Goal: Check status: Check status

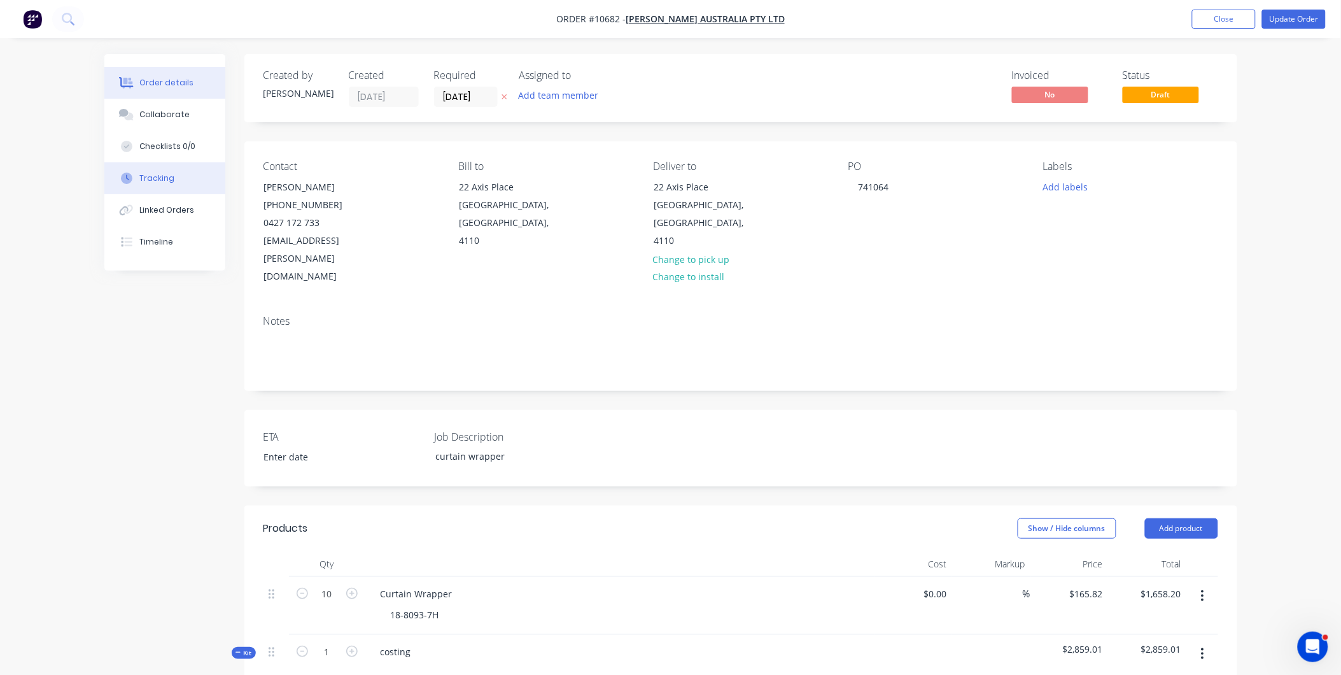
click at [201, 167] on button "Tracking" at bounding box center [164, 178] width 121 height 32
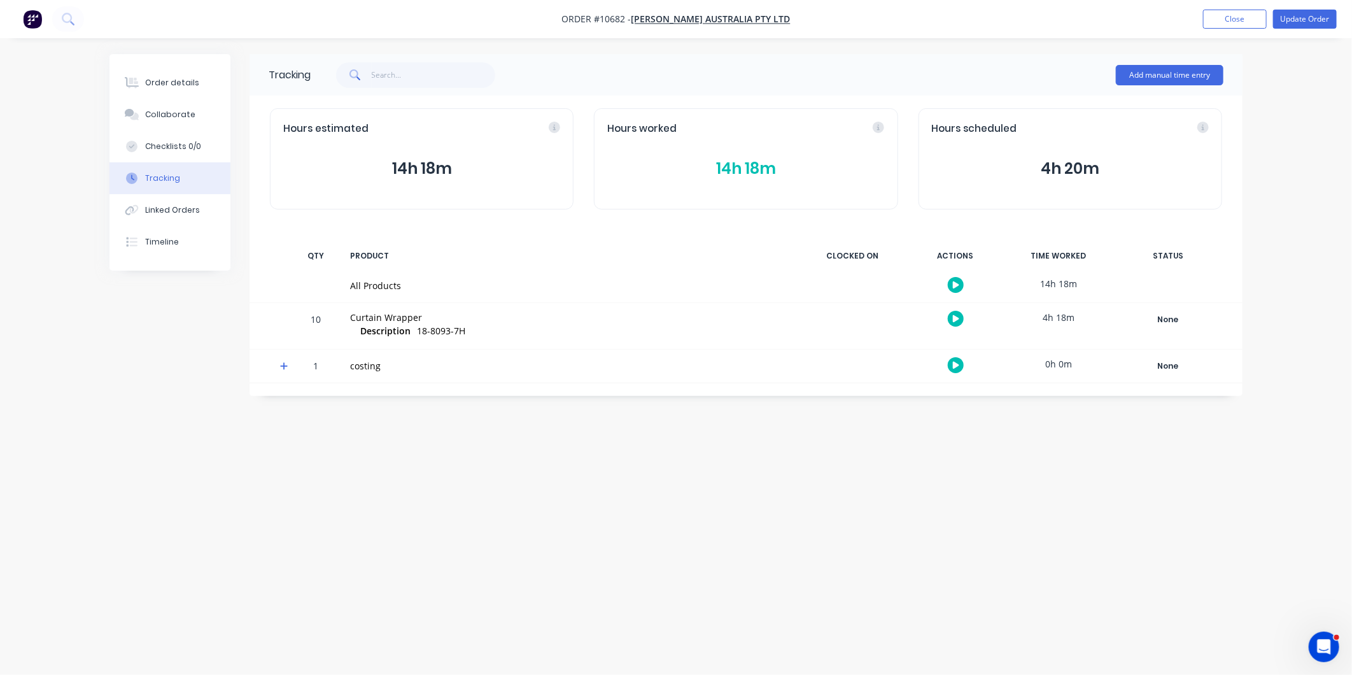
click at [737, 174] on button "14h 18m" at bounding box center [745, 169] width 277 height 24
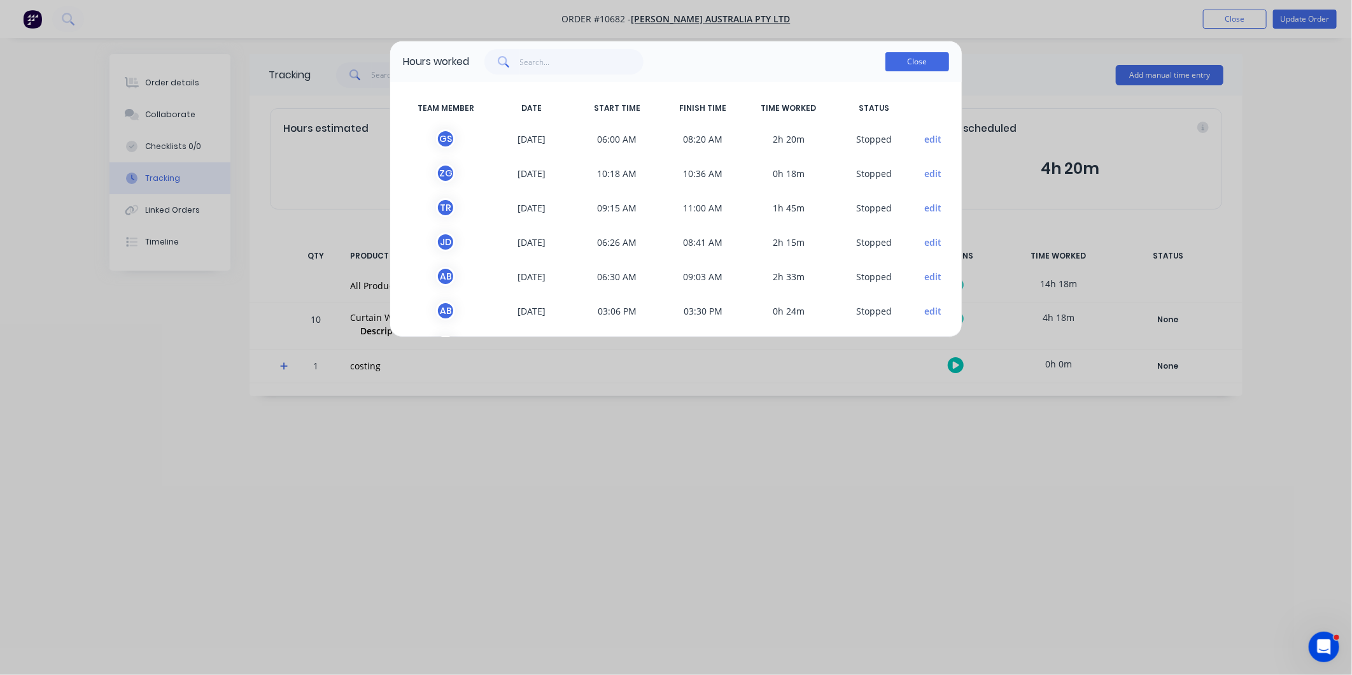
click at [945, 53] on button "Close" at bounding box center [918, 61] width 64 height 19
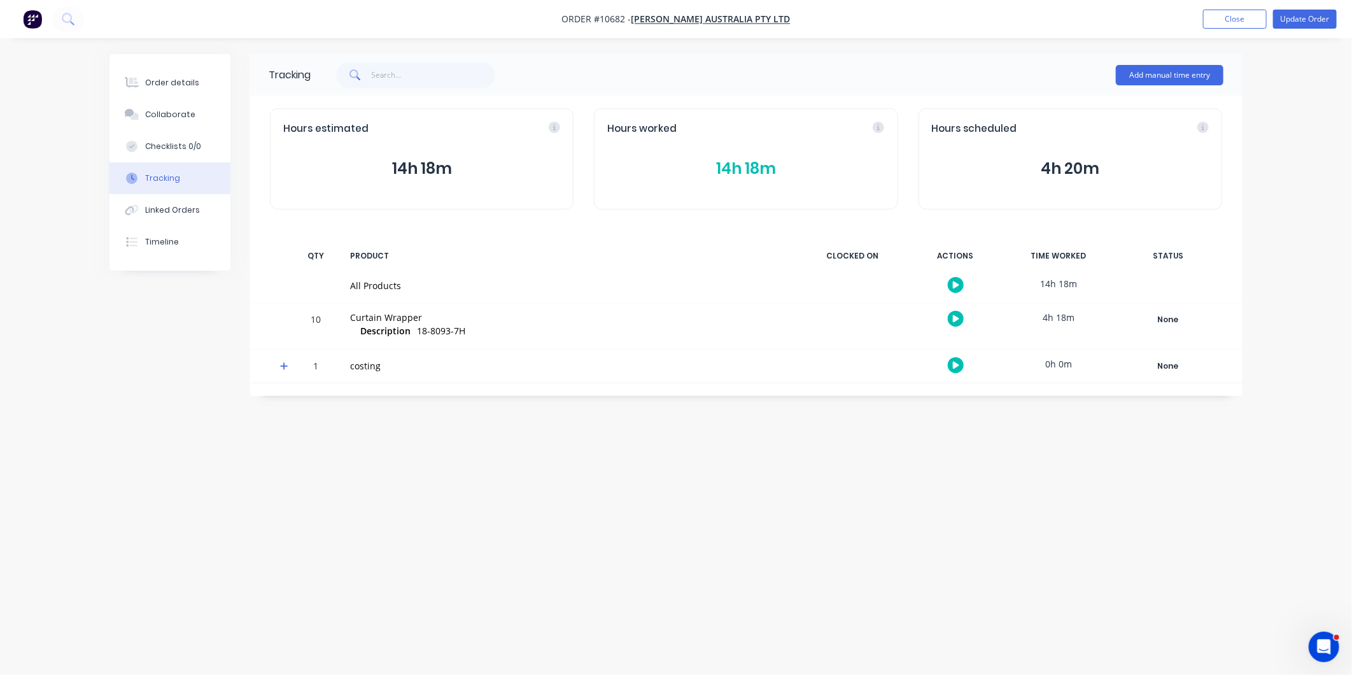
click at [758, 168] on button "14h 18m" at bounding box center [745, 169] width 277 height 24
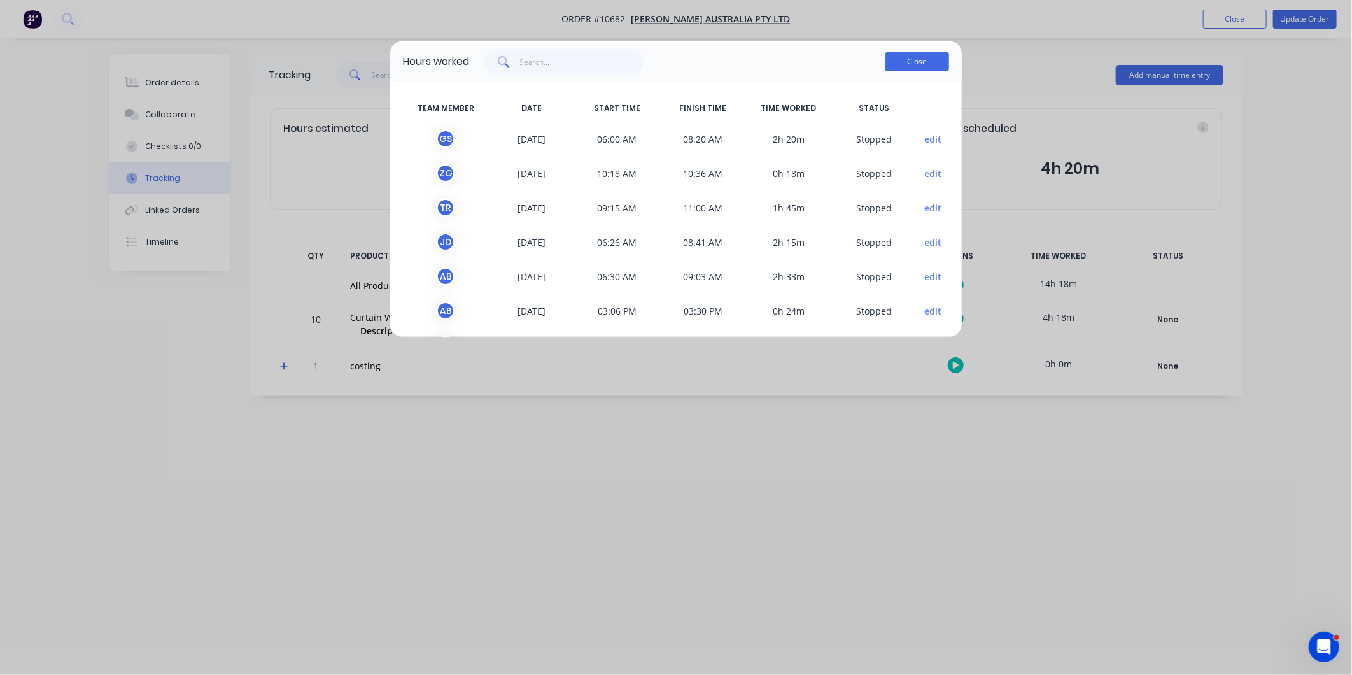
click at [905, 52] on button "Close" at bounding box center [918, 61] width 64 height 19
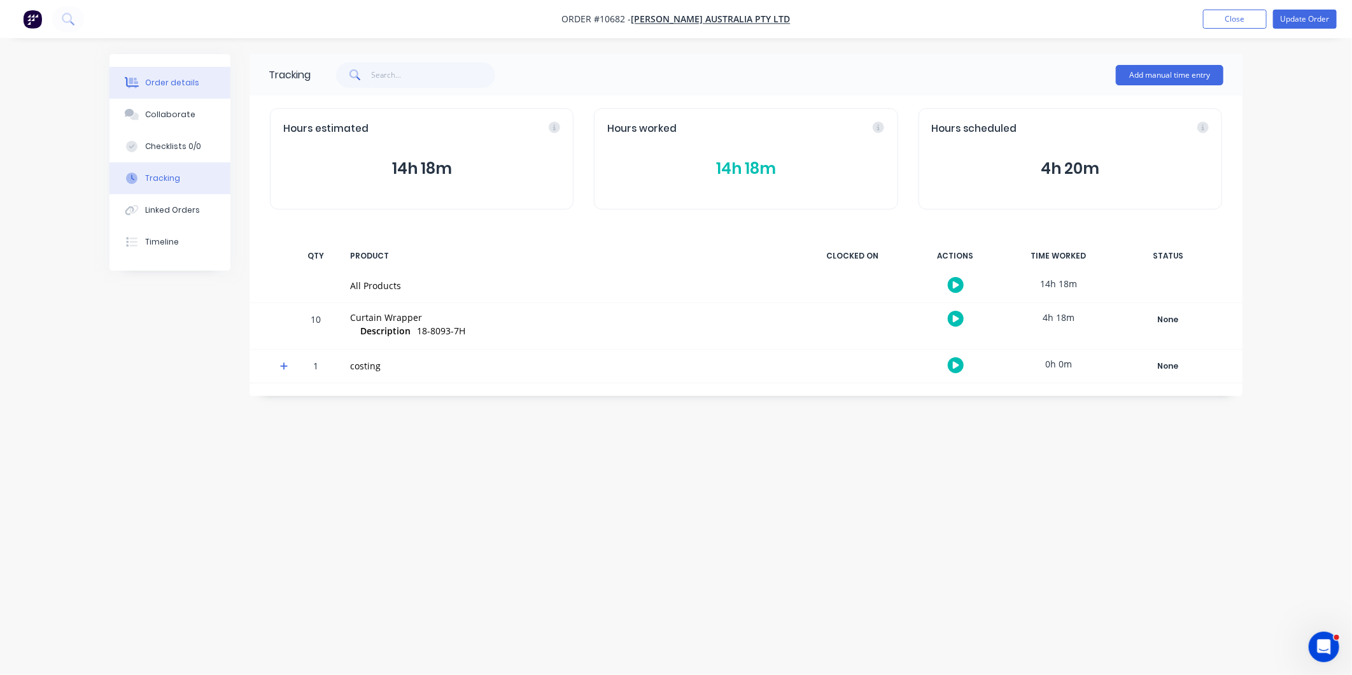
click at [171, 80] on div "Order details" at bounding box center [172, 82] width 54 height 11
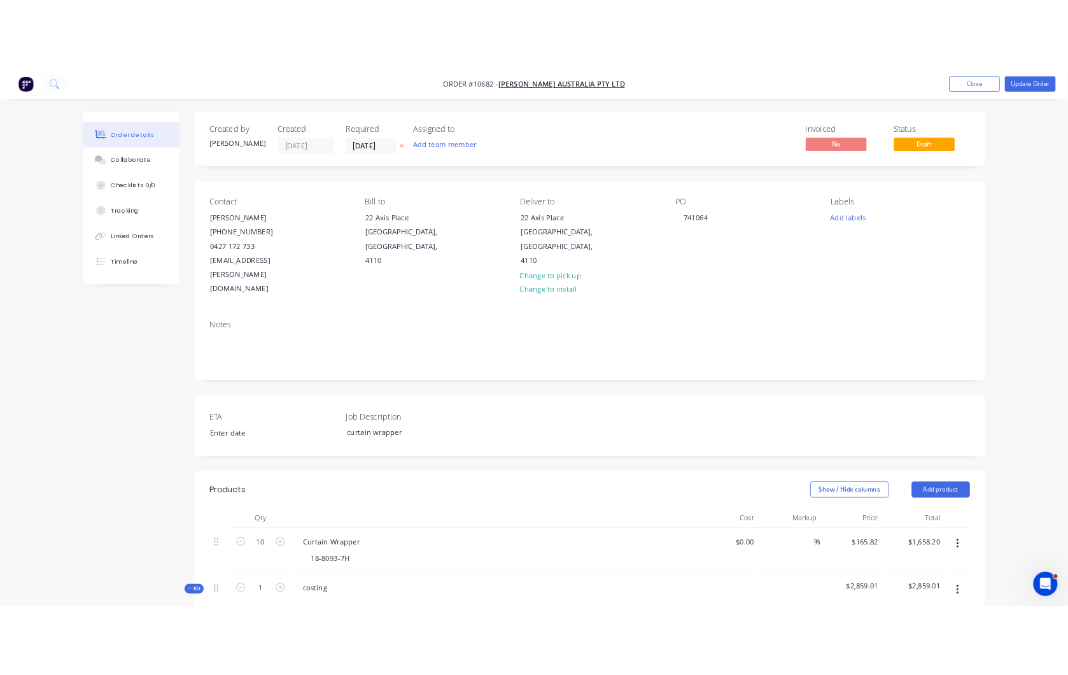
scroll to position [424, 0]
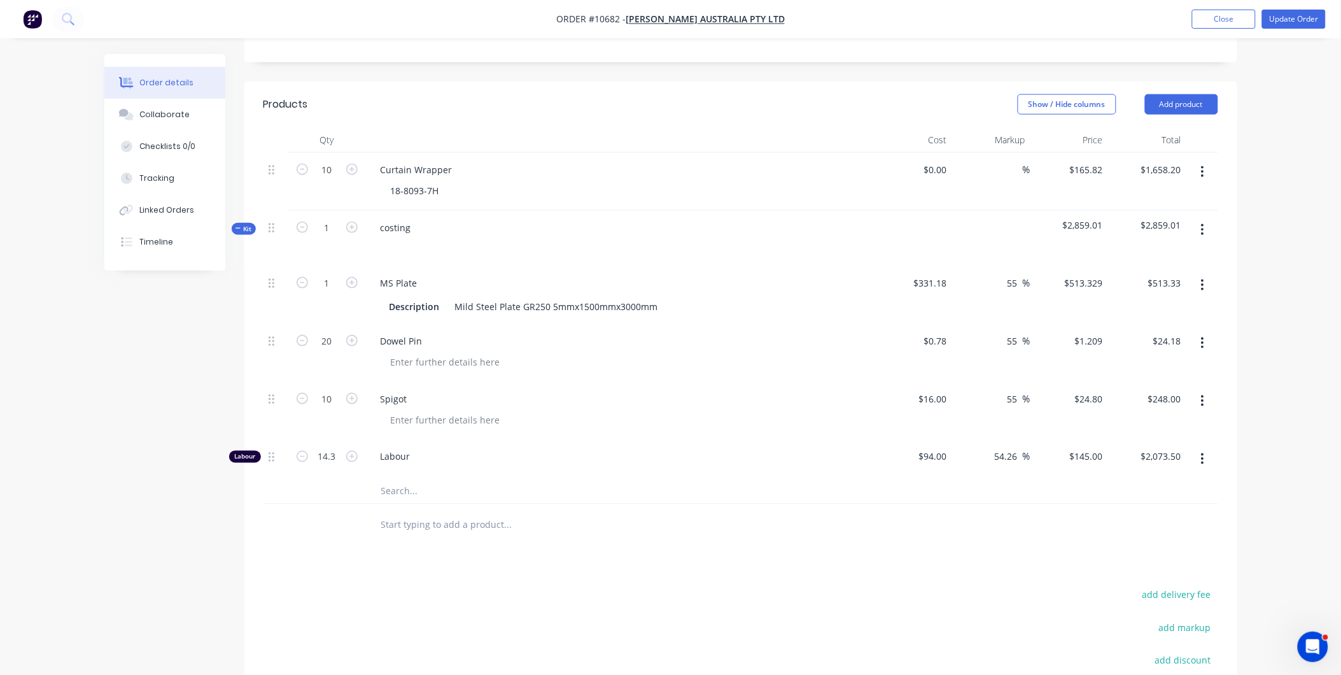
click at [670, 411] on div at bounding box center [625, 420] width 489 height 18
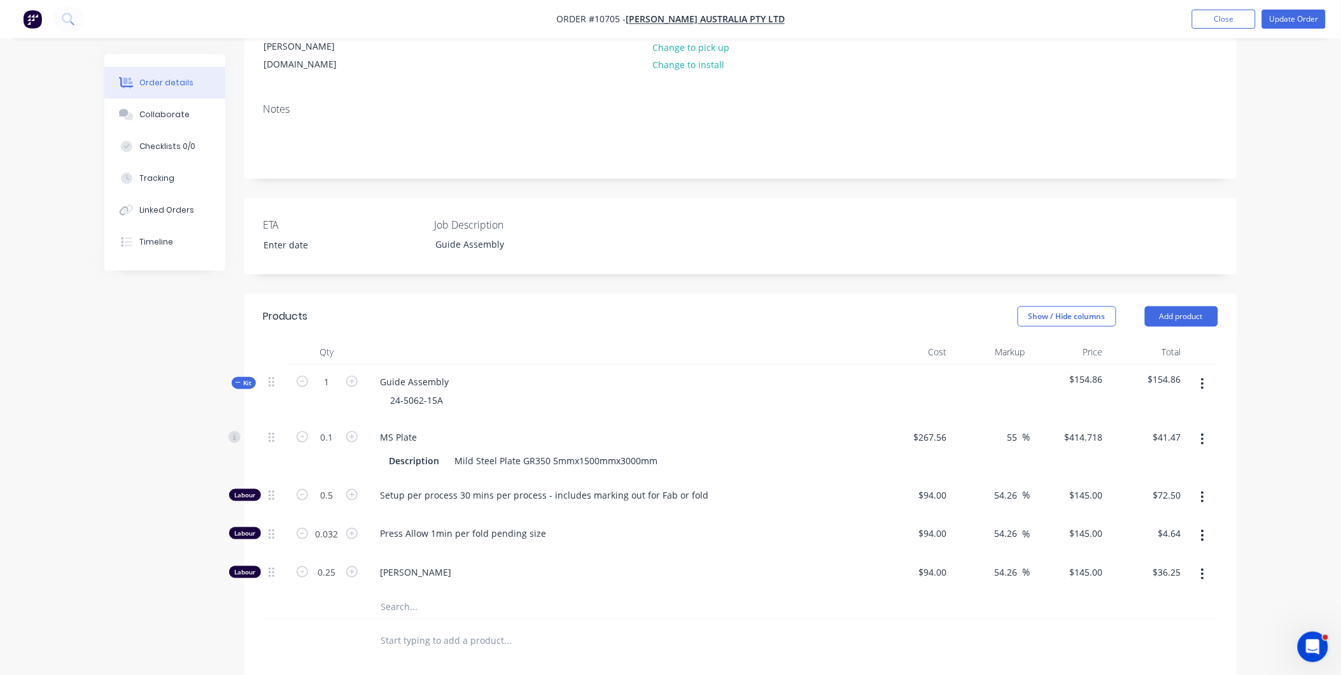
scroll to position [212, 0]
click at [245, 378] on span "Kit" at bounding box center [244, 383] width 17 height 10
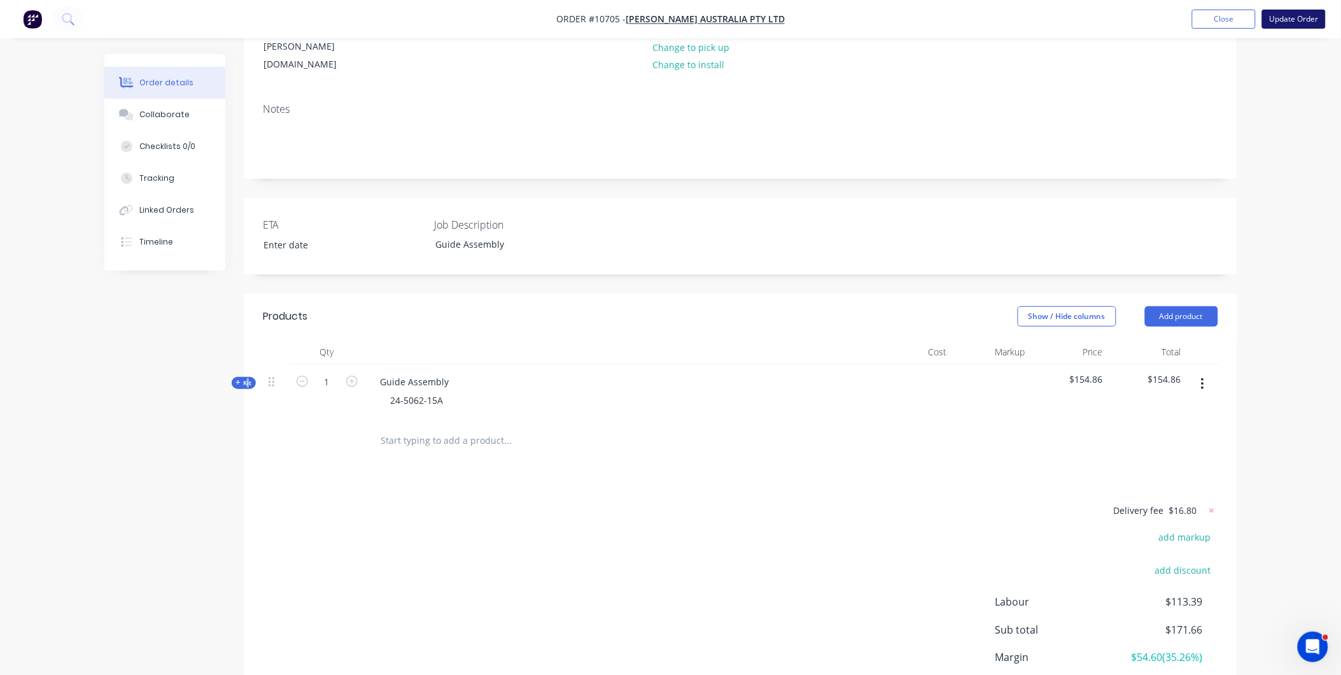
click at [1287, 17] on button "Update Order" at bounding box center [1295, 19] width 64 height 19
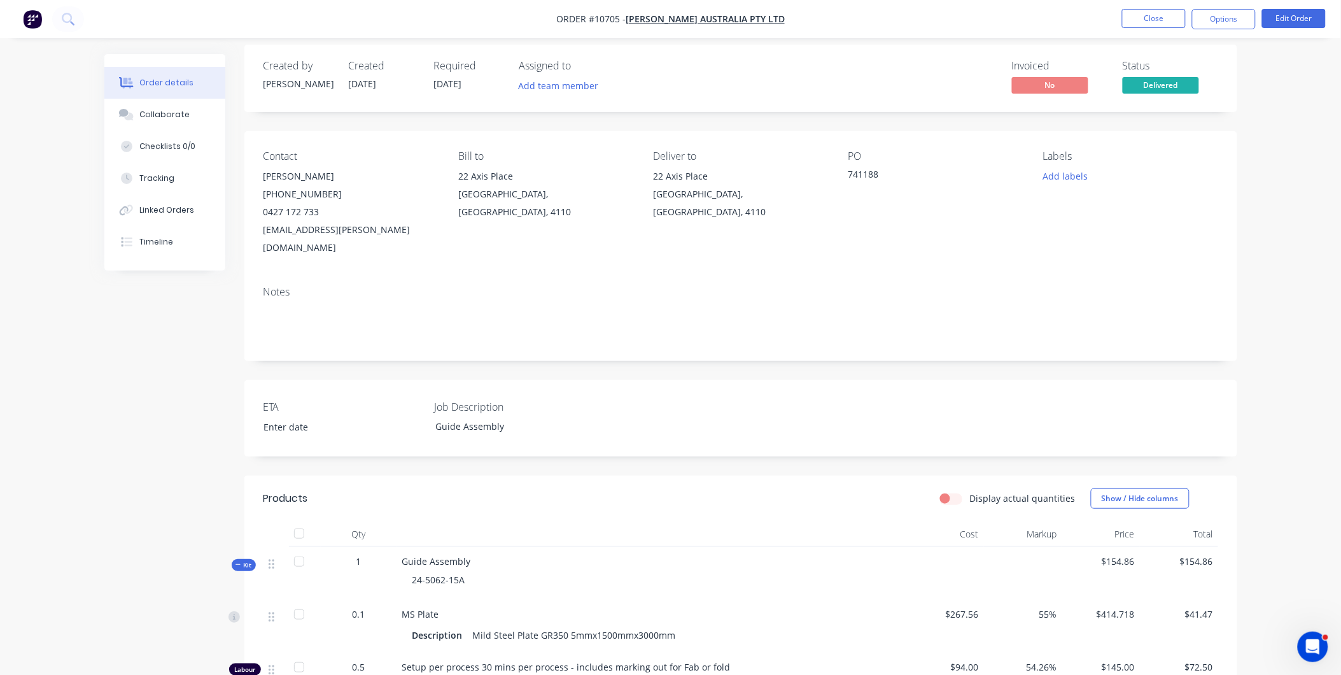
scroll to position [0, 0]
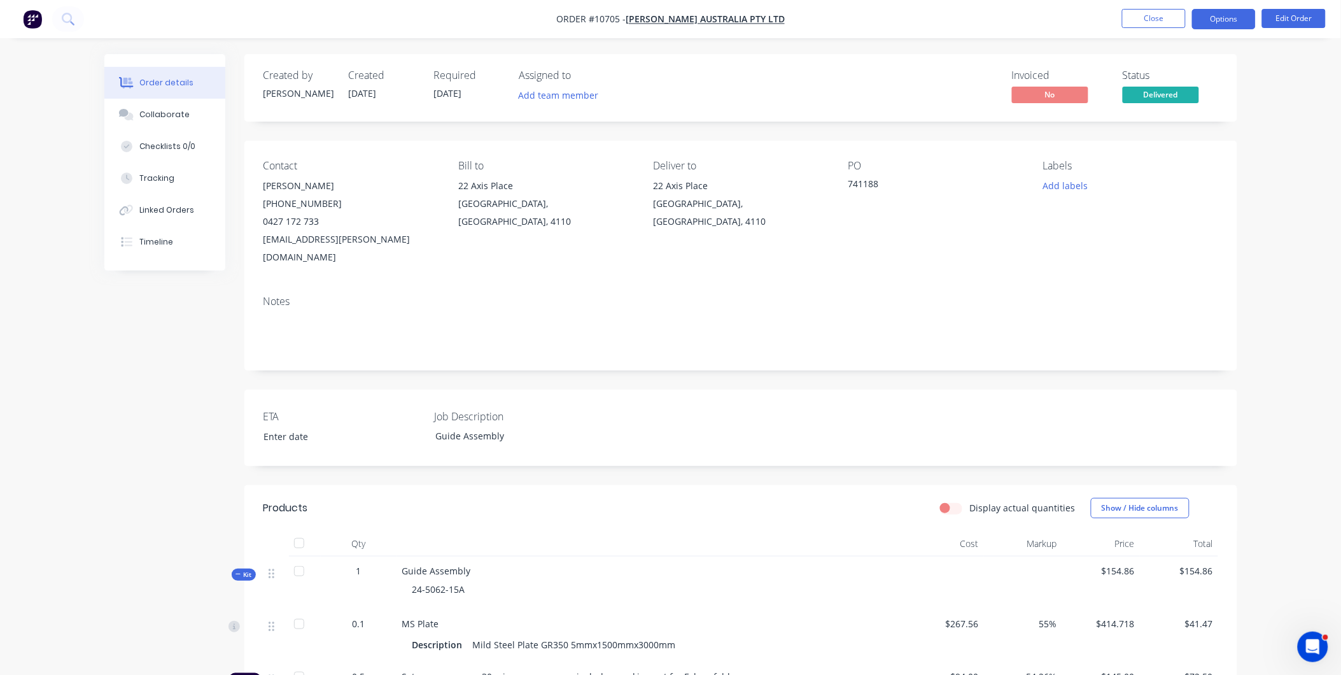
click at [1233, 17] on button "Options" at bounding box center [1225, 19] width 64 height 20
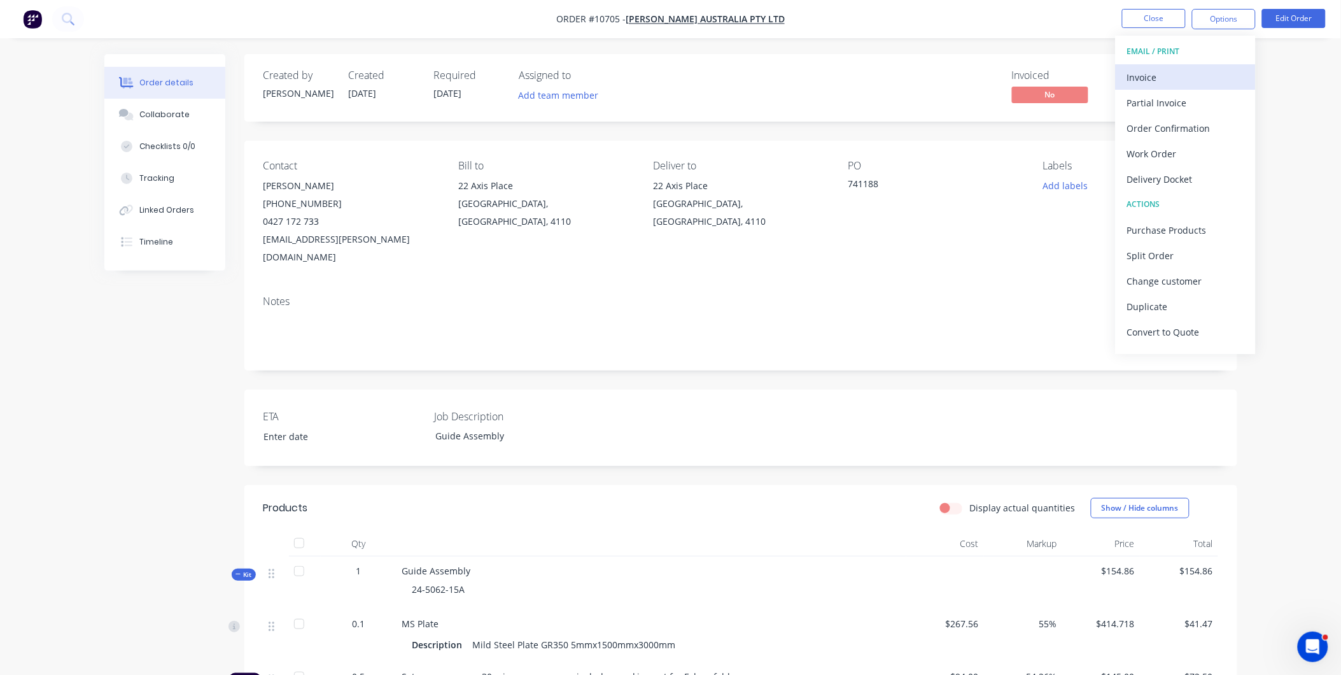
click at [1186, 86] on div "Invoice" at bounding box center [1186, 77] width 117 height 18
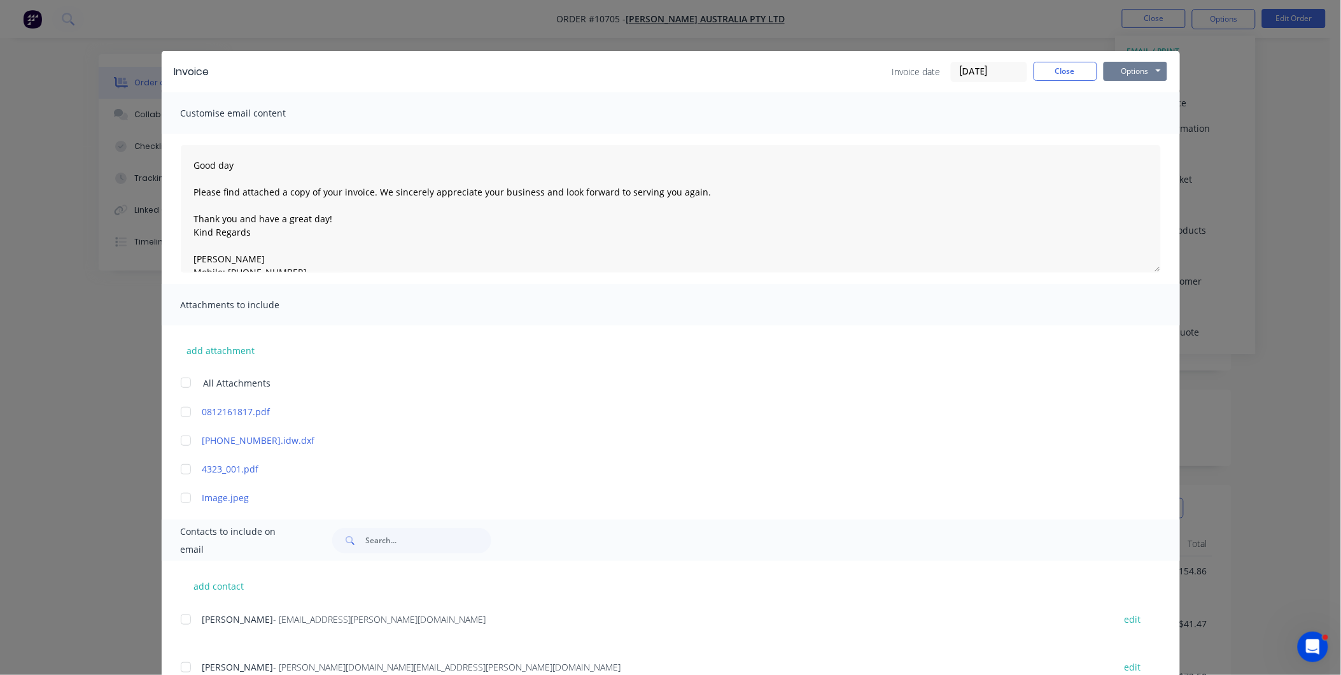
click at [1140, 71] on button "Options" at bounding box center [1136, 71] width 64 height 19
click at [1150, 92] on button "Preview" at bounding box center [1144, 93] width 81 height 21
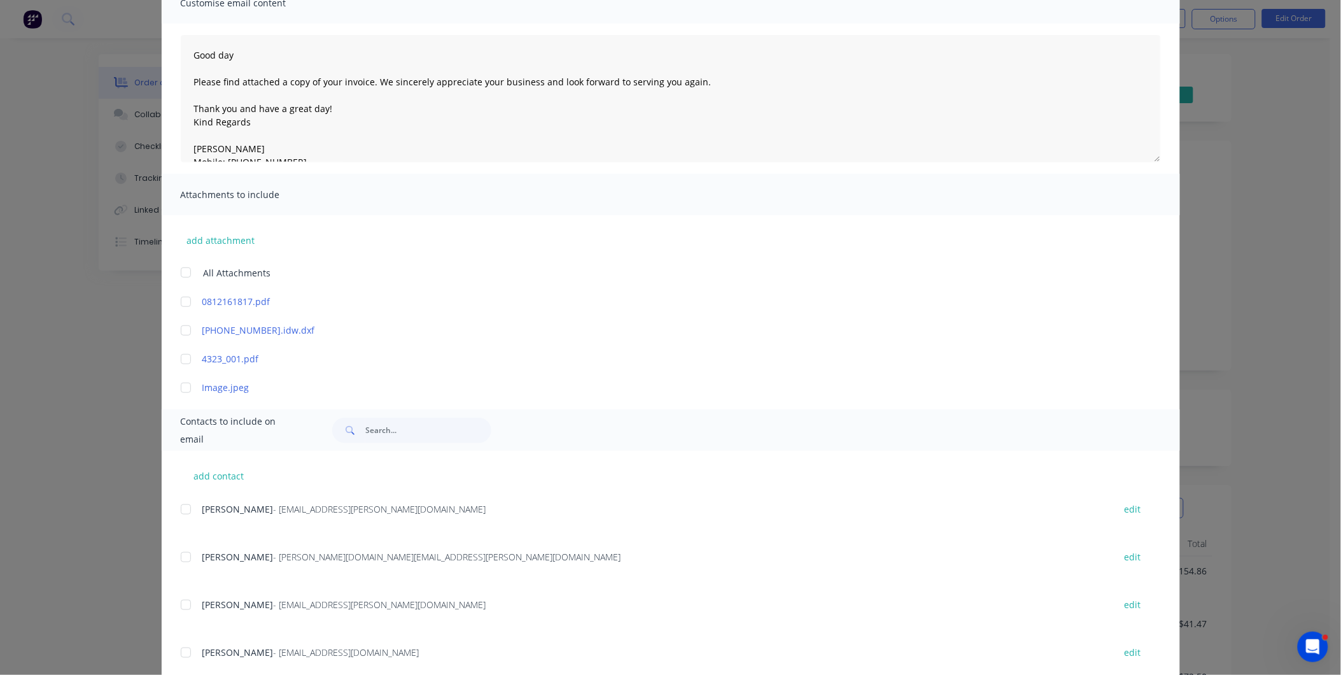
scroll to position [144, 0]
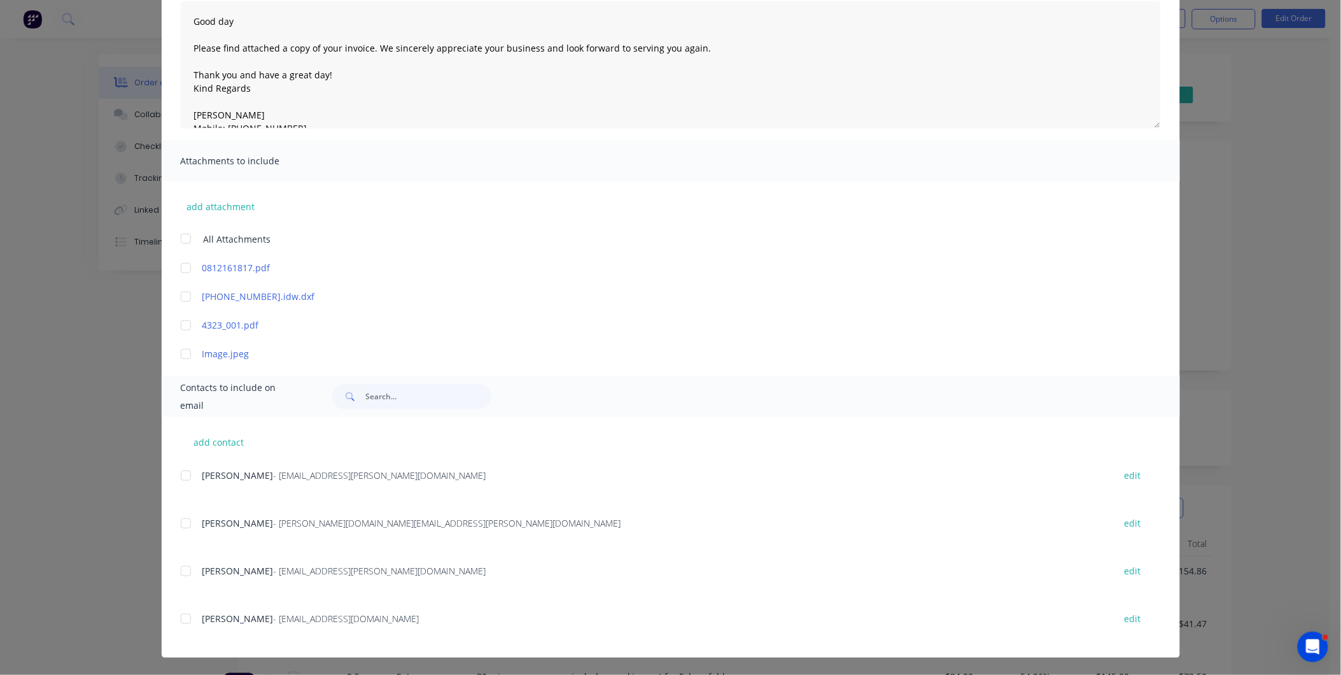
click at [180, 564] on div at bounding box center [185, 570] width 25 height 25
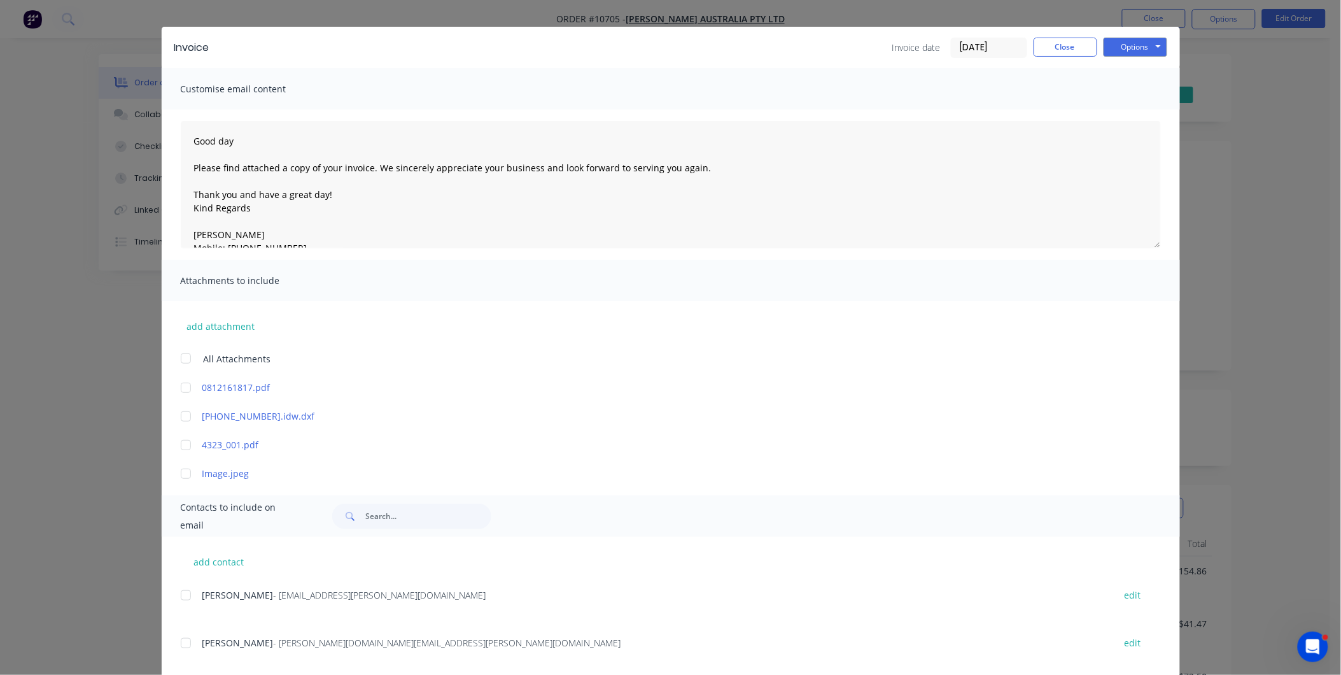
scroll to position [0, 0]
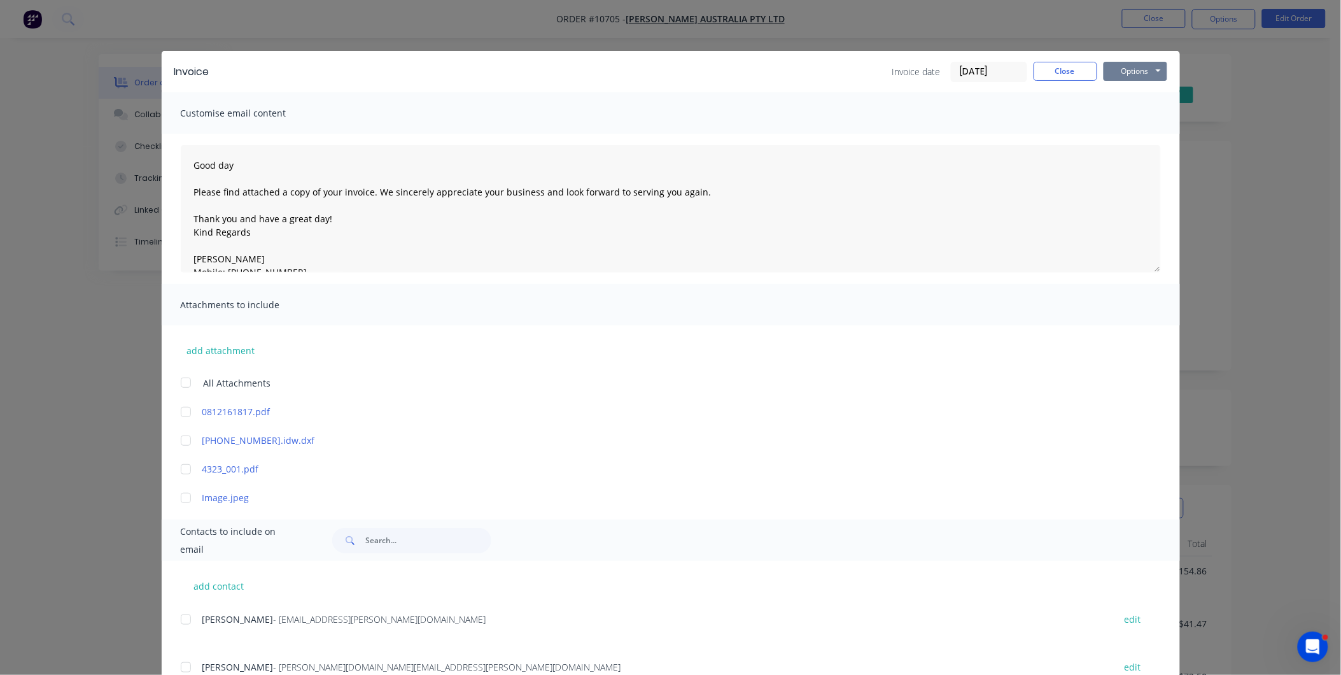
click at [1135, 71] on button "Options" at bounding box center [1136, 71] width 64 height 19
click at [1124, 131] on button "Email" at bounding box center [1144, 135] width 81 height 21
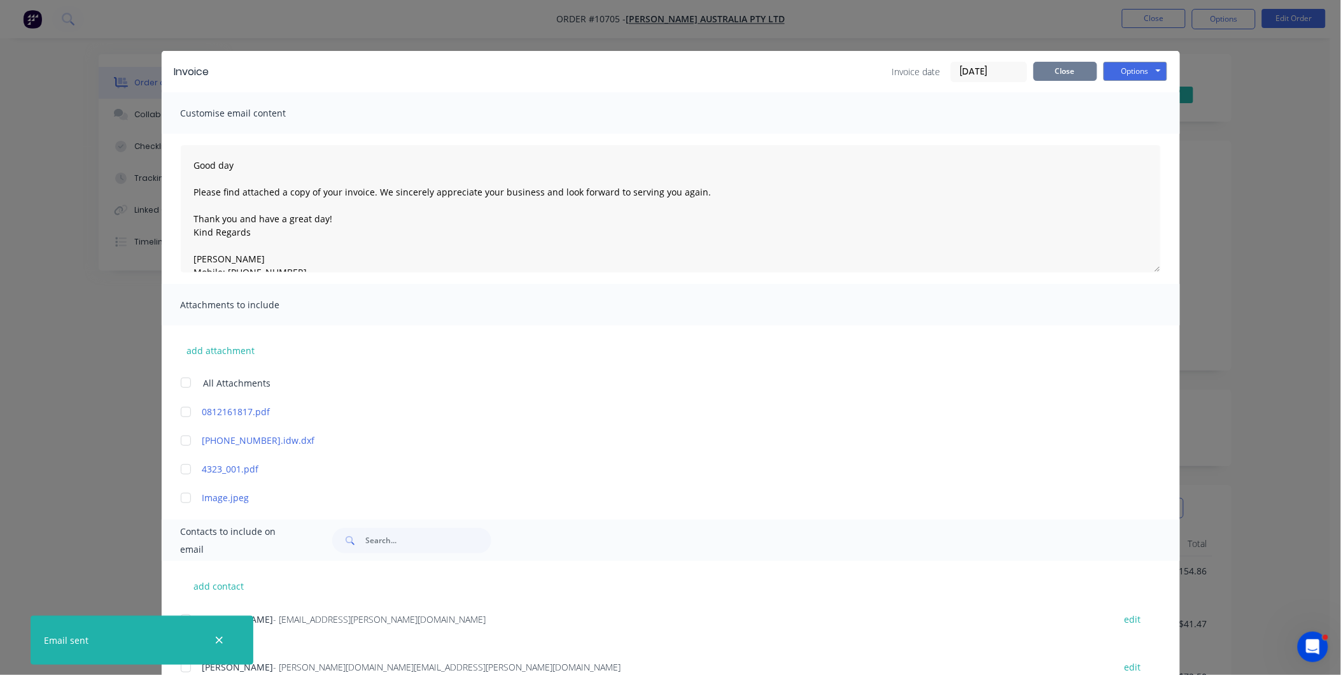
click at [1039, 68] on button "Close" at bounding box center [1066, 71] width 64 height 19
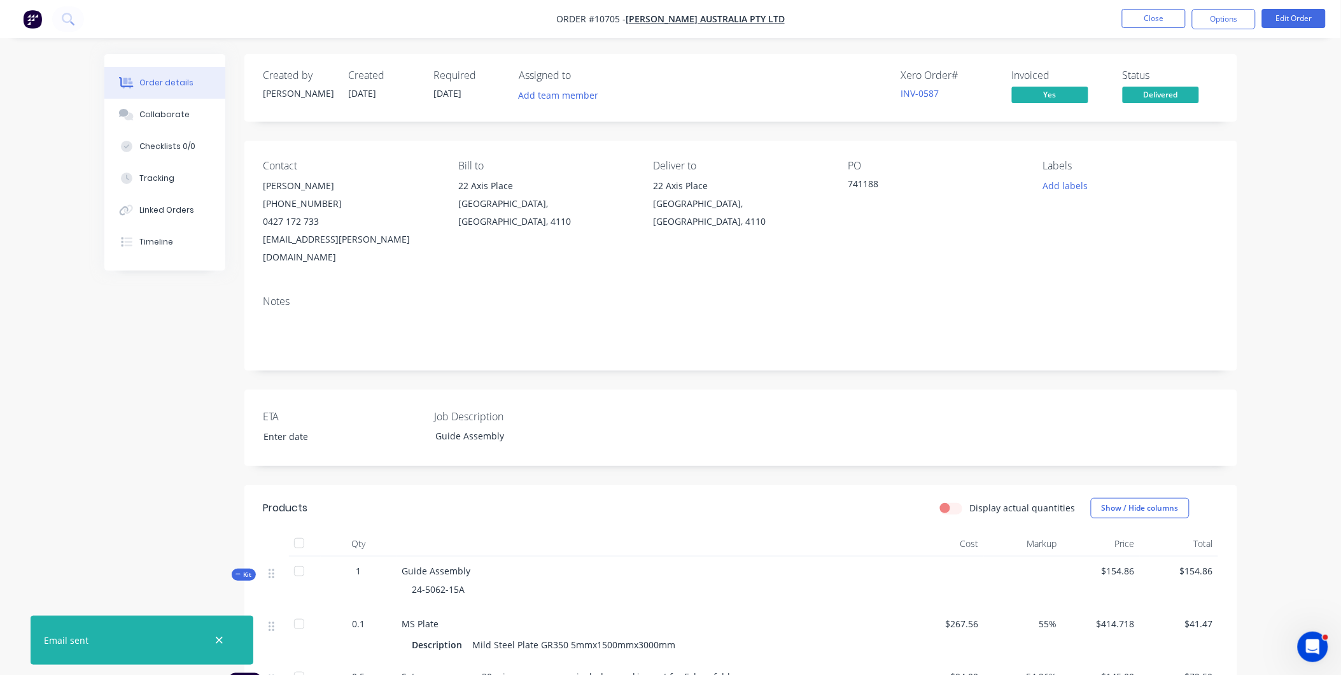
click at [1185, 93] on span "Delivered" at bounding box center [1161, 95] width 76 height 16
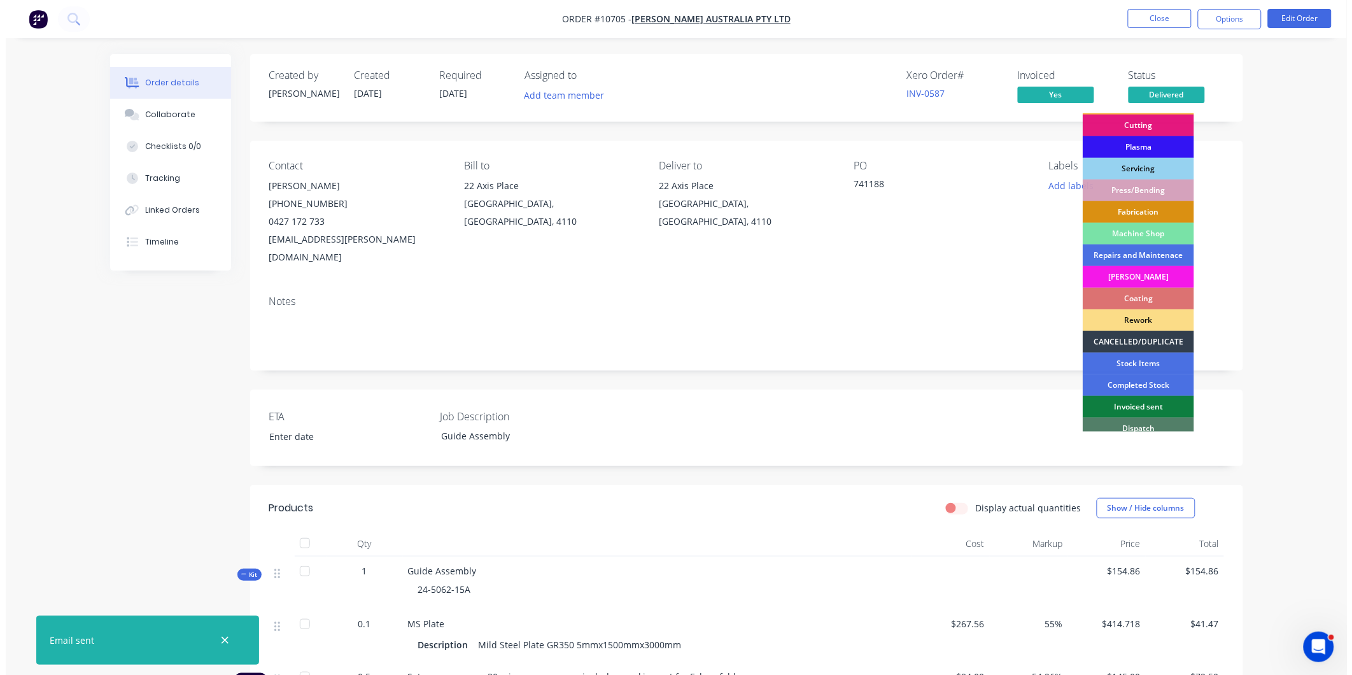
scroll to position [115, 0]
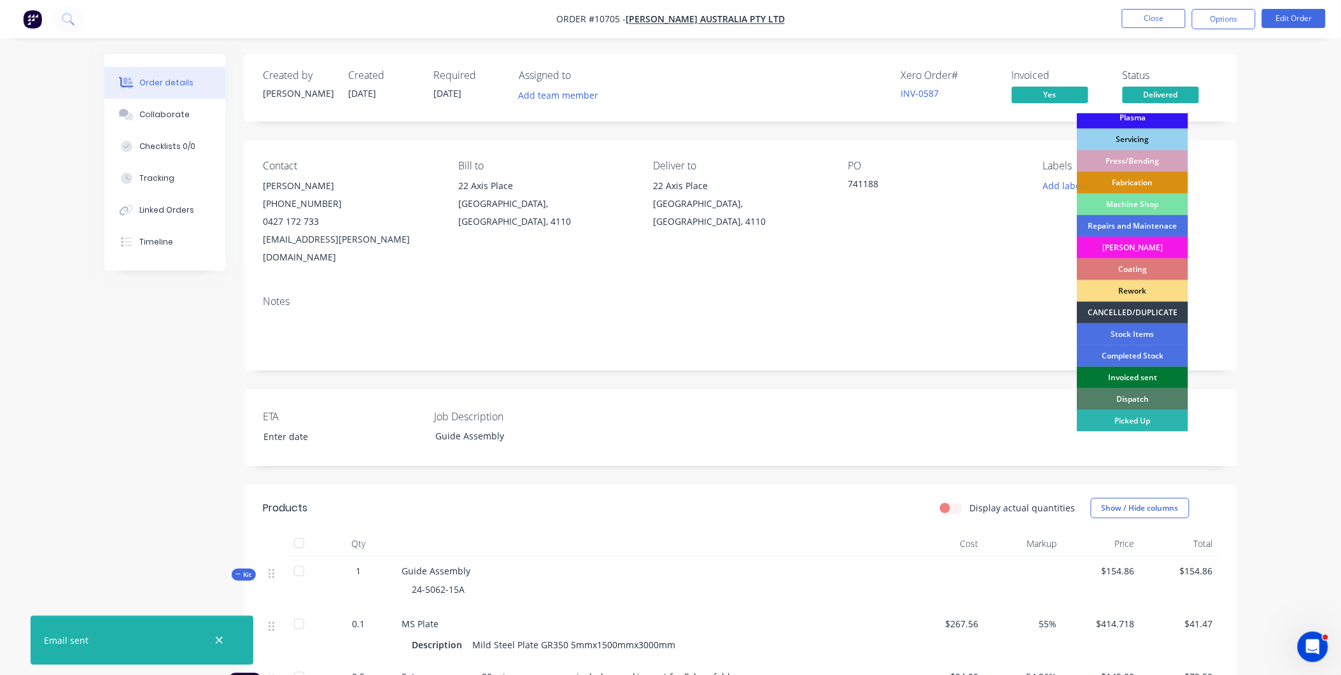
click at [1108, 380] on div "Invoiced sent" at bounding box center [1132, 378] width 111 height 22
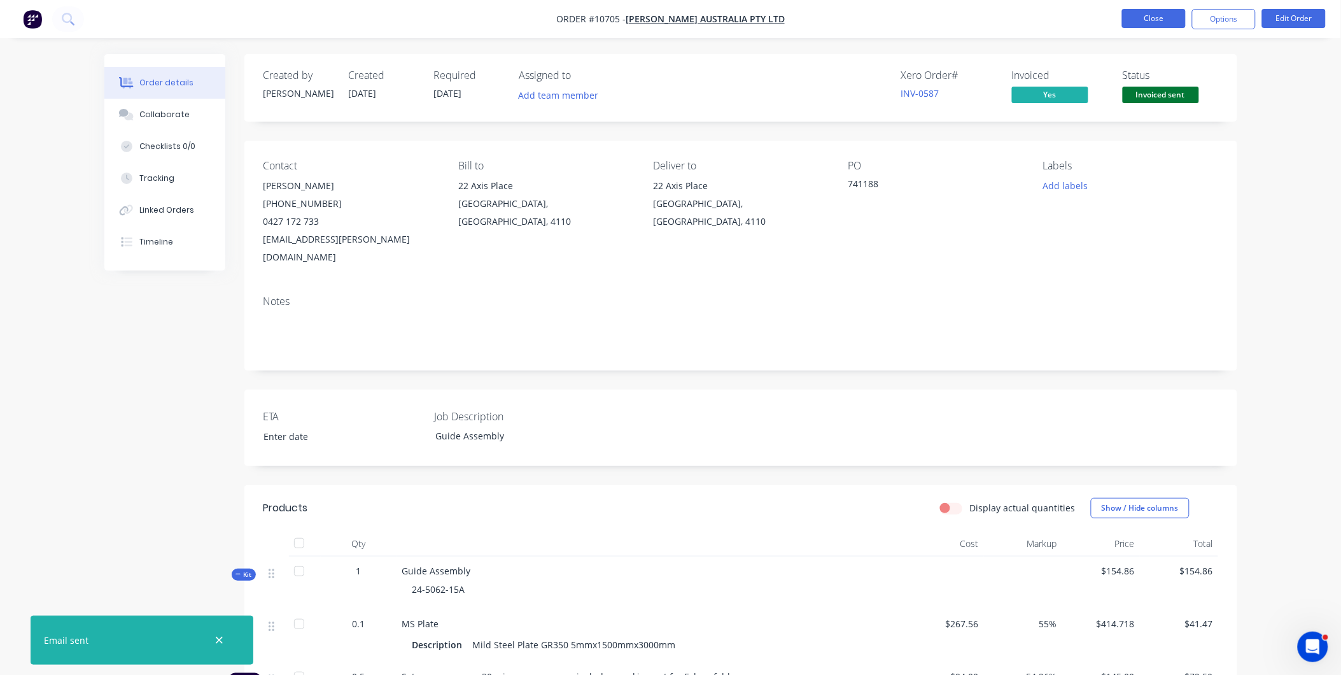
click at [1146, 24] on button "Close" at bounding box center [1154, 18] width 64 height 19
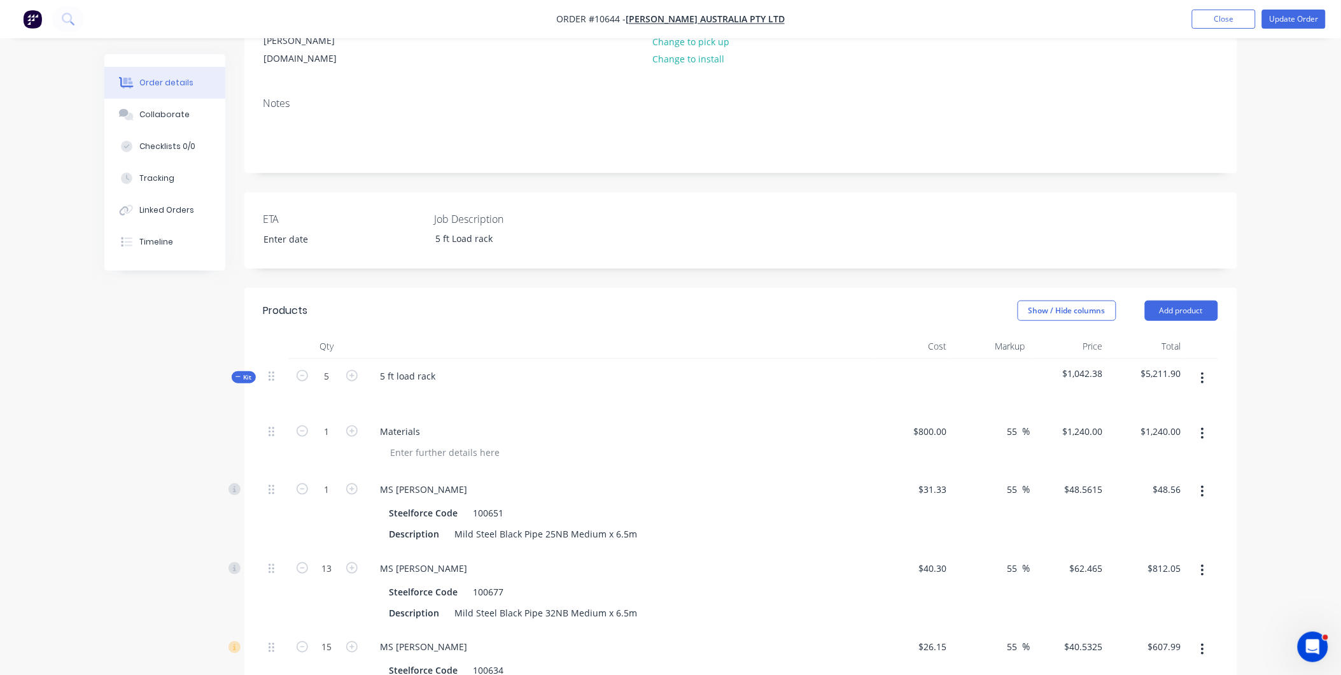
scroll to position [424, 0]
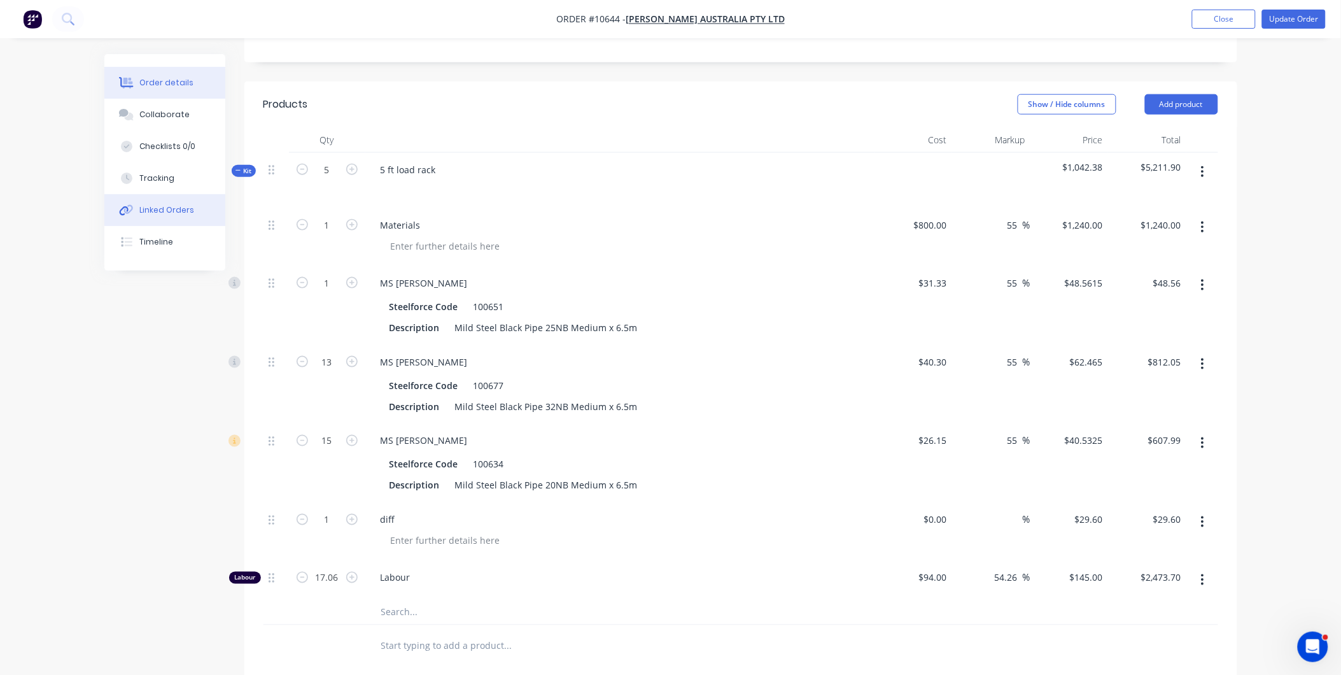
click at [174, 208] on div "Linked Orders" at bounding box center [166, 209] width 55 height 11
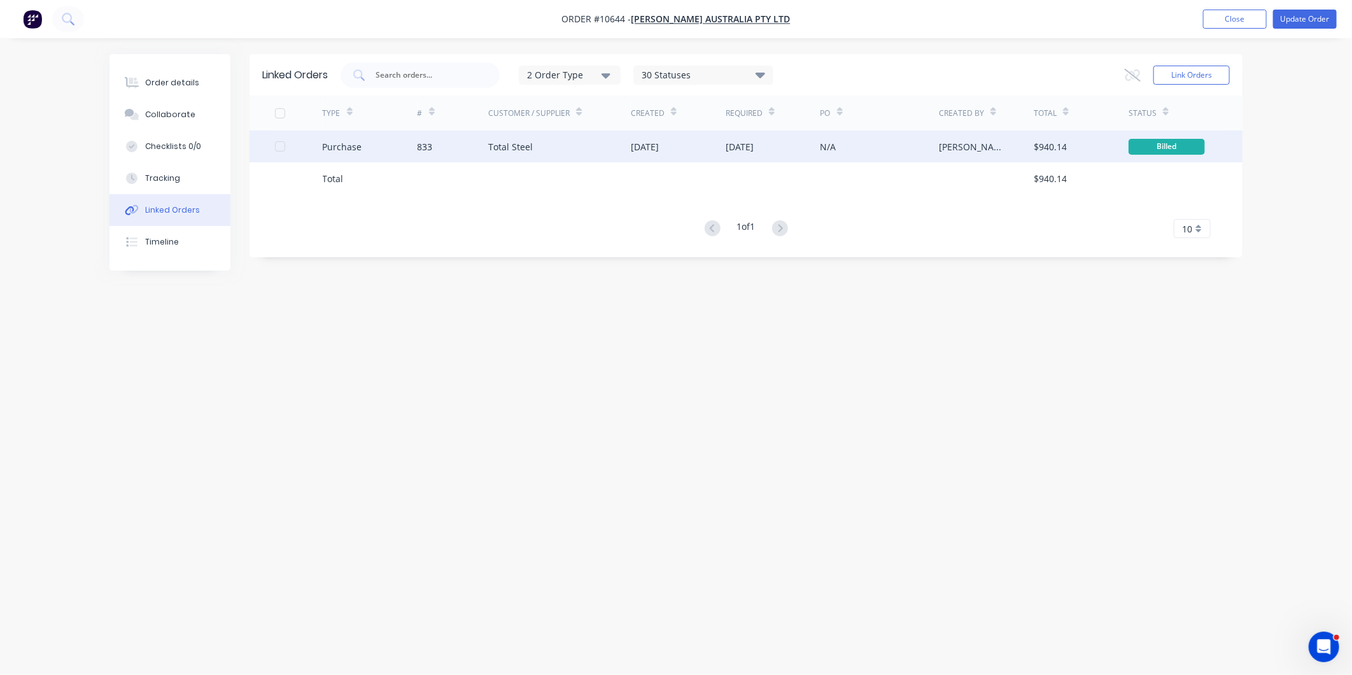
click at [542, 143] on div "Total Steel" at bounding box center [559, 147] width 143 height 32
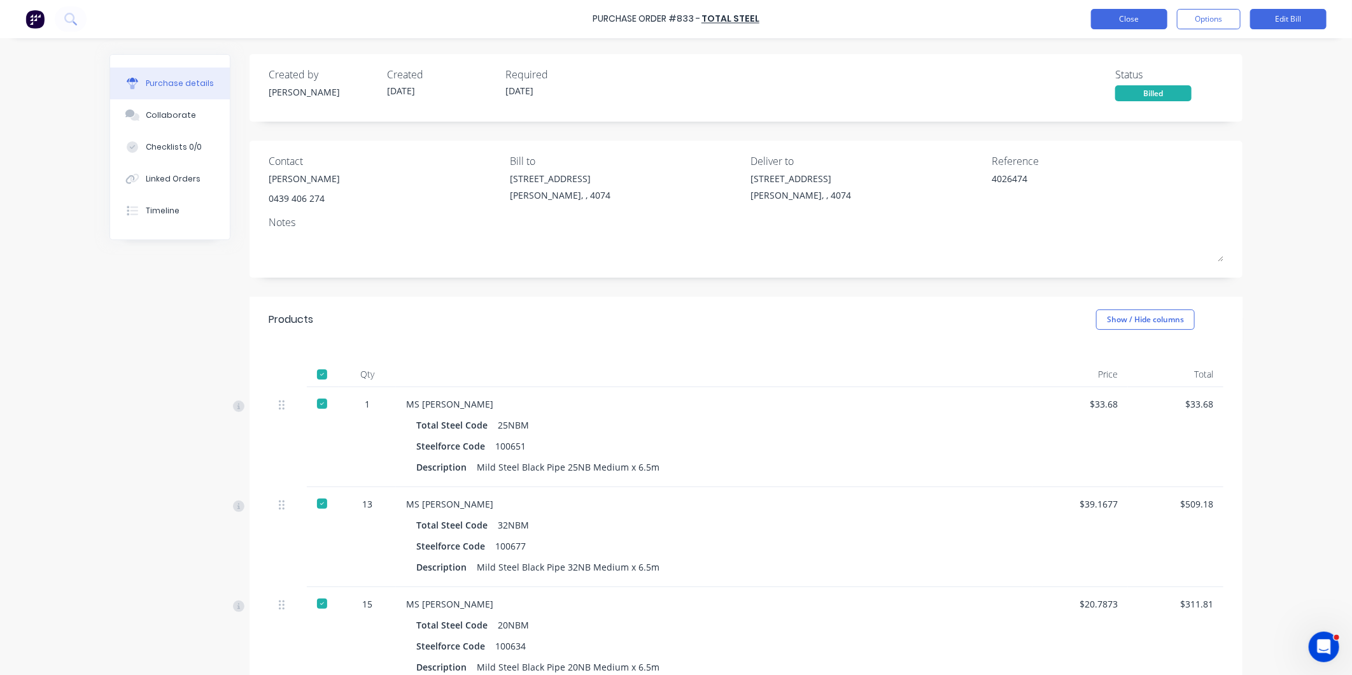
click at [1124, 16] on button "Close" at bounding box center [1129, 19] width 76 height 20
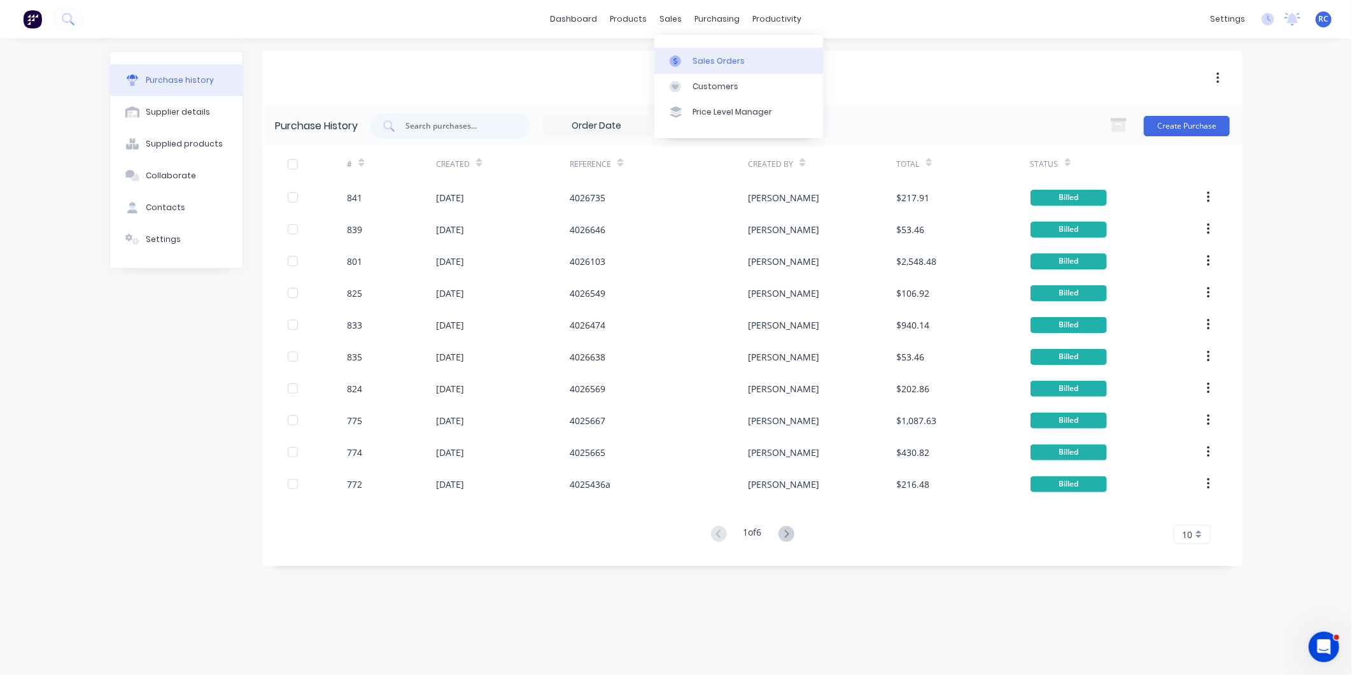
click at [691, 54] on link "Sales Orders" at bounding box center [739, 60] width 169 height 25
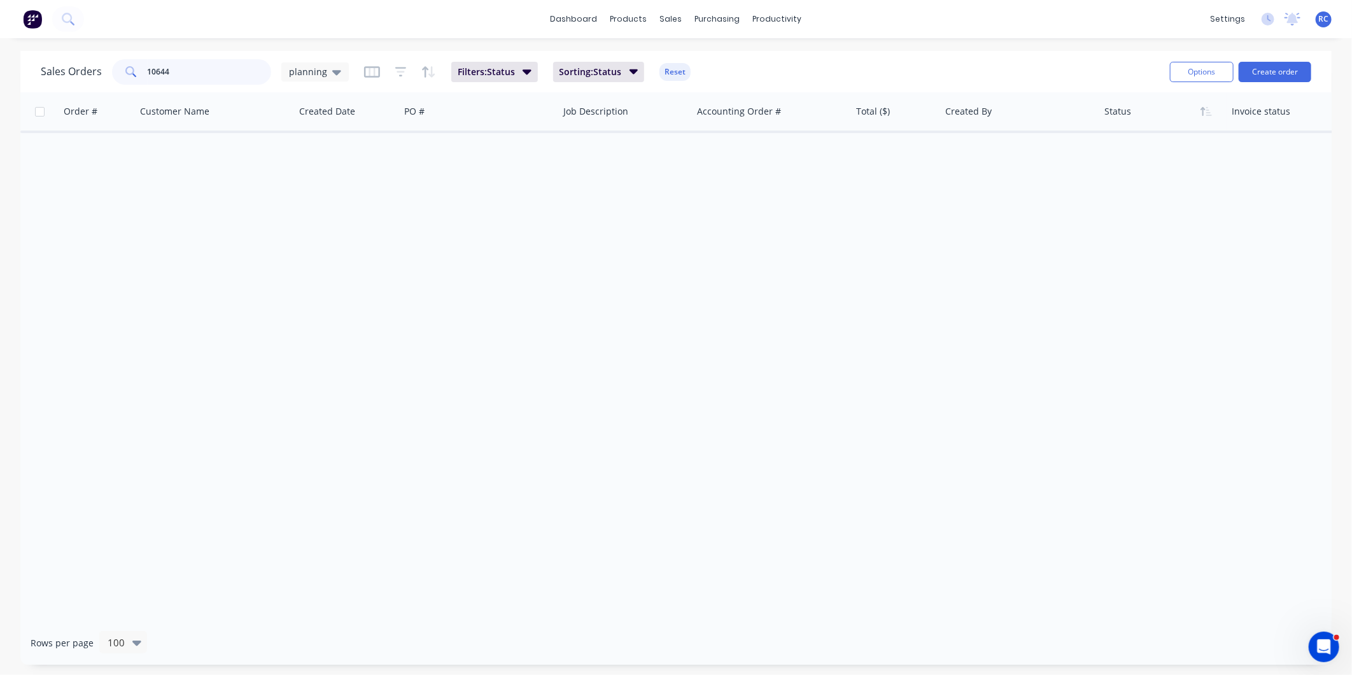
click at [201, 76] on input "10644" at bounding box center [210, 71] width 124 height 25
click at [359, 339] on div "Order # Customer Name Created Date PO # Job Description Accounting Order # Tota…" at bounding box center [676, 356] width 1312 height 528
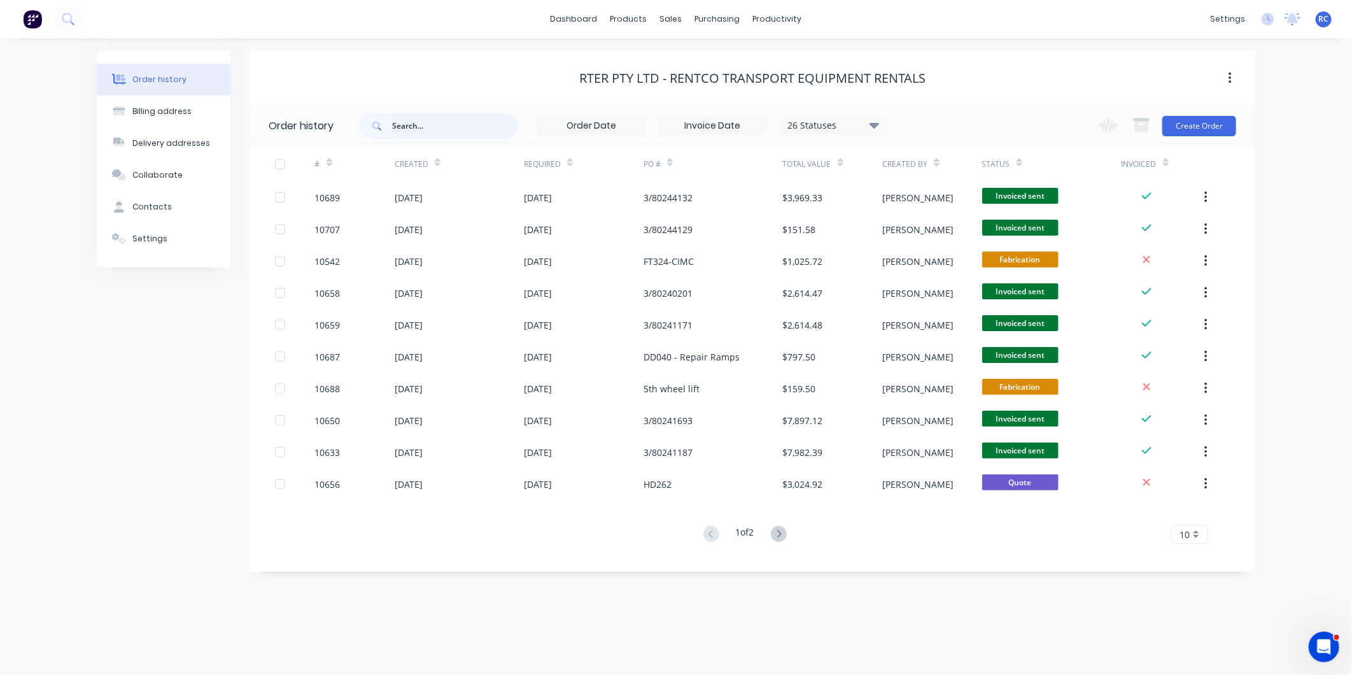
click at [440, 124] on input "text" at bounding box center [455, 125] width 126 height 25
